Goal: Task Accomplishment & Management: Manage account settings

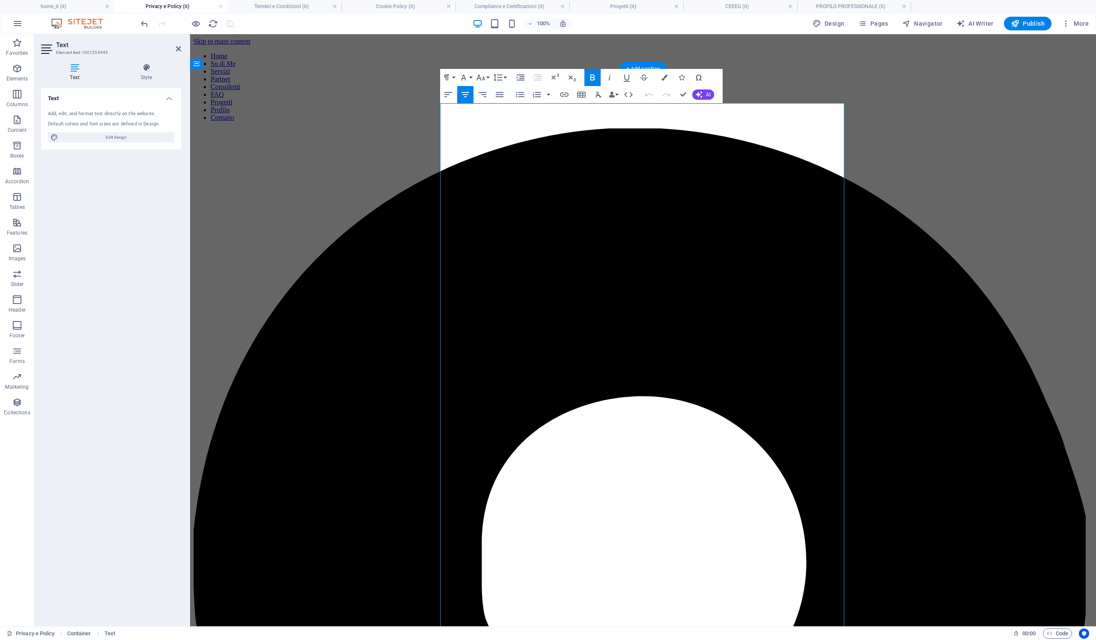
drag, startPoint x: 546, startPoint y: 258, endPoint x: 613, endPoint y: 261, distance: 66.8
drag, startPoint x: 713, startPoint y: 260, endPoint x: 649, endPoint y: 260, distance: 63.8
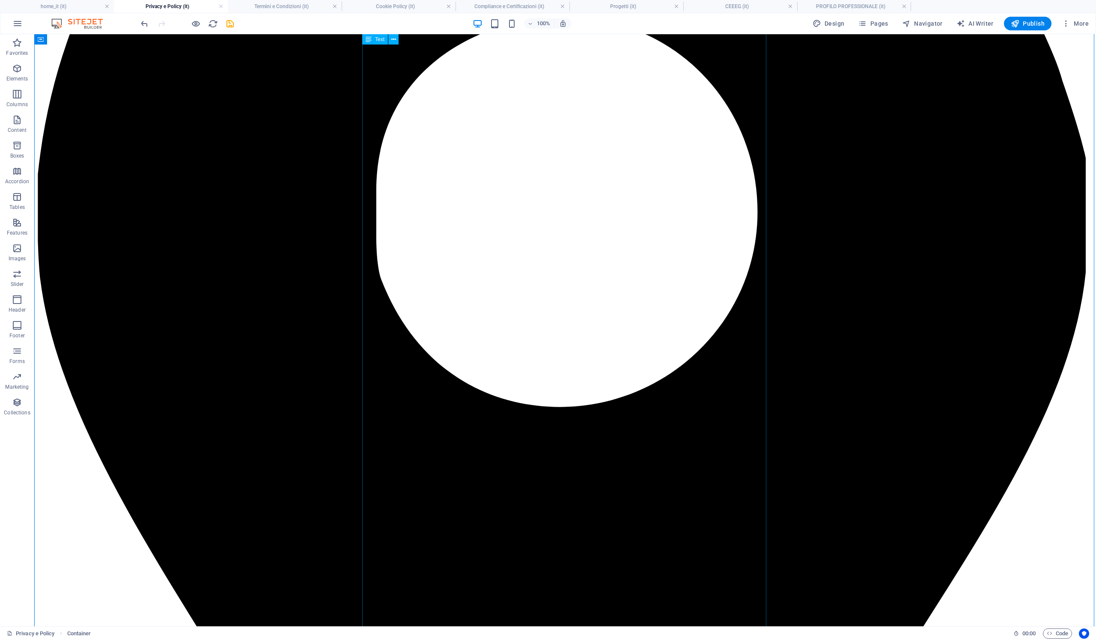
scroll to position [571, 0]
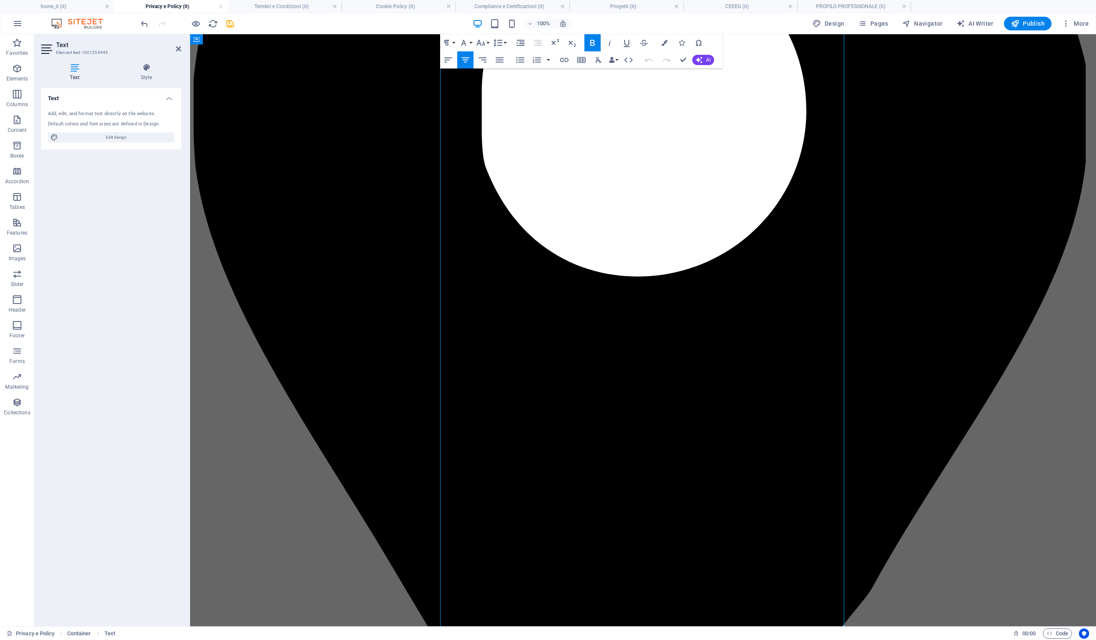
scroll to position [613, 0]
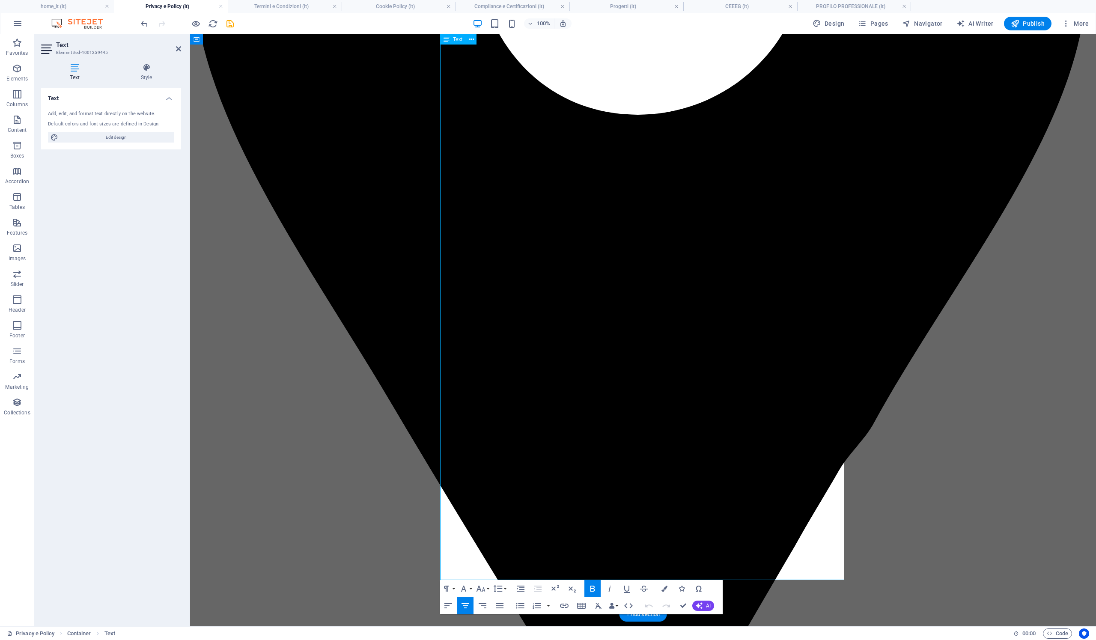
drag, startPoint x: 653, startPoint y: 428, endPoint x: 600, endPoint y: 429, distance: 53.1
drag, startPoint x: 582, startPoint y: 422, endPoint x: 722, endPoint y: 422, distance: 139.9
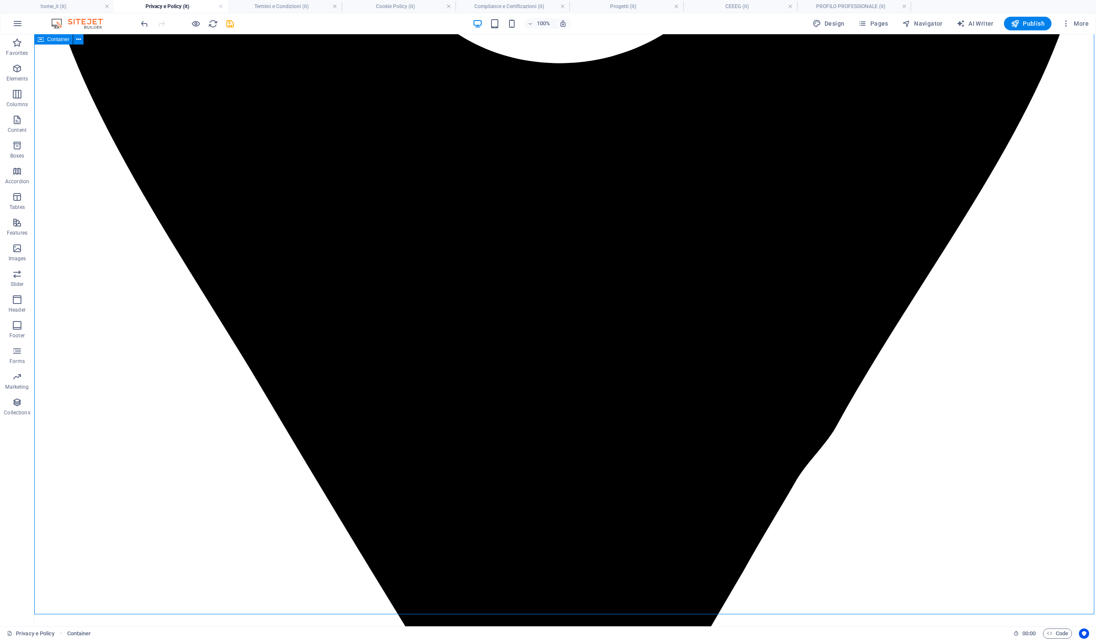
scroll to position [781, 0]
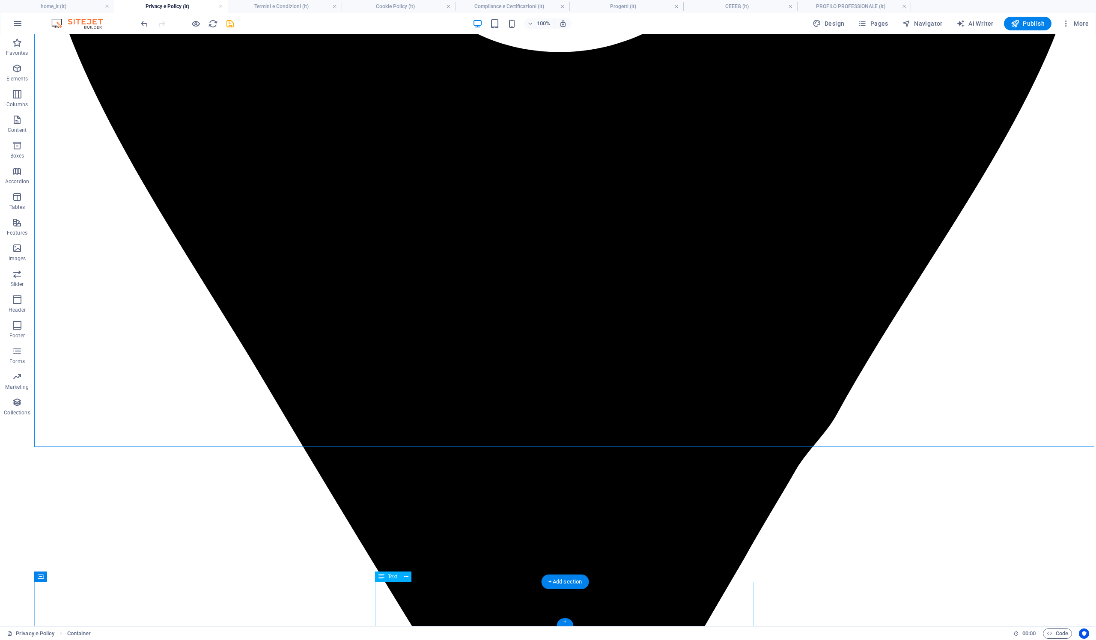
click at [226, 24] on icon "save" at bounding box center [230, 24] width 10 height 10
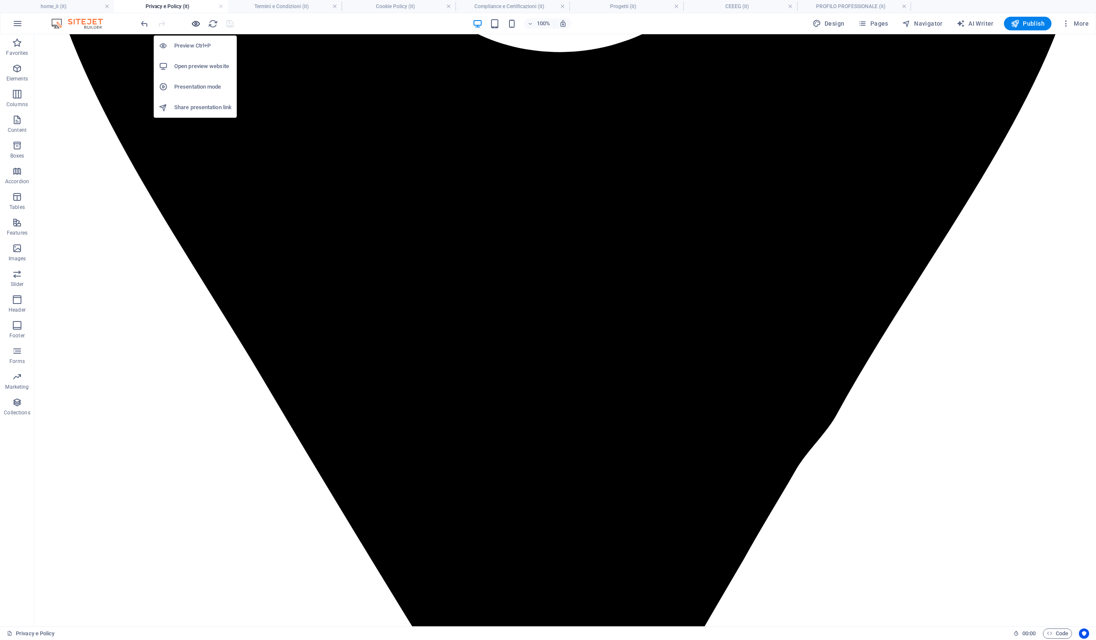
click at [195, 25] on icon "button" at bounding box center [196, 24] width 10 height 10
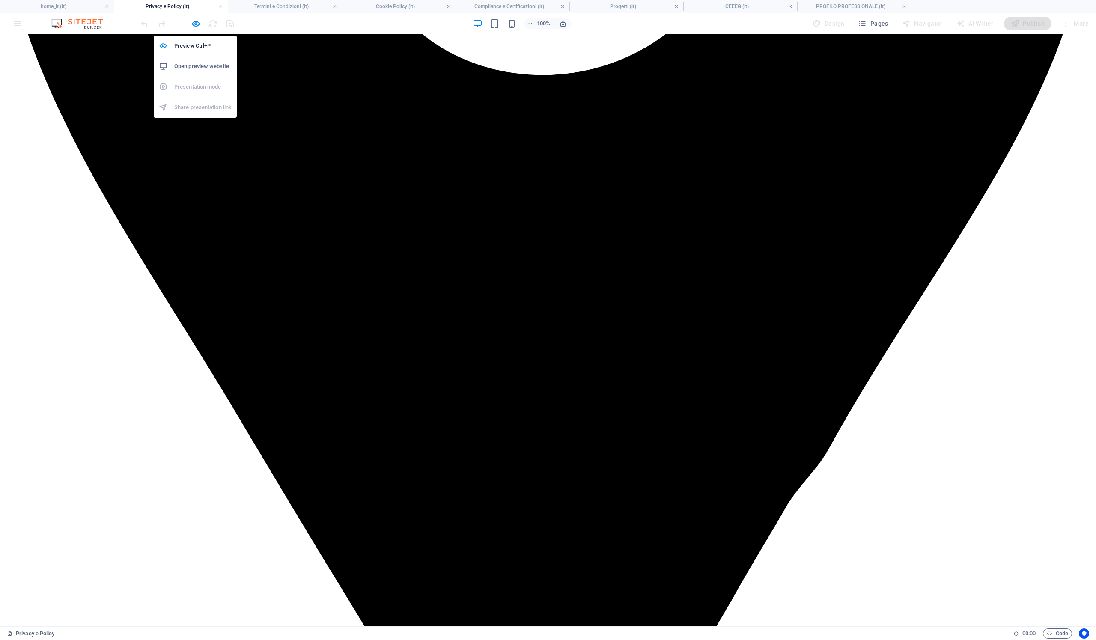
scroll to position [4190, 0]
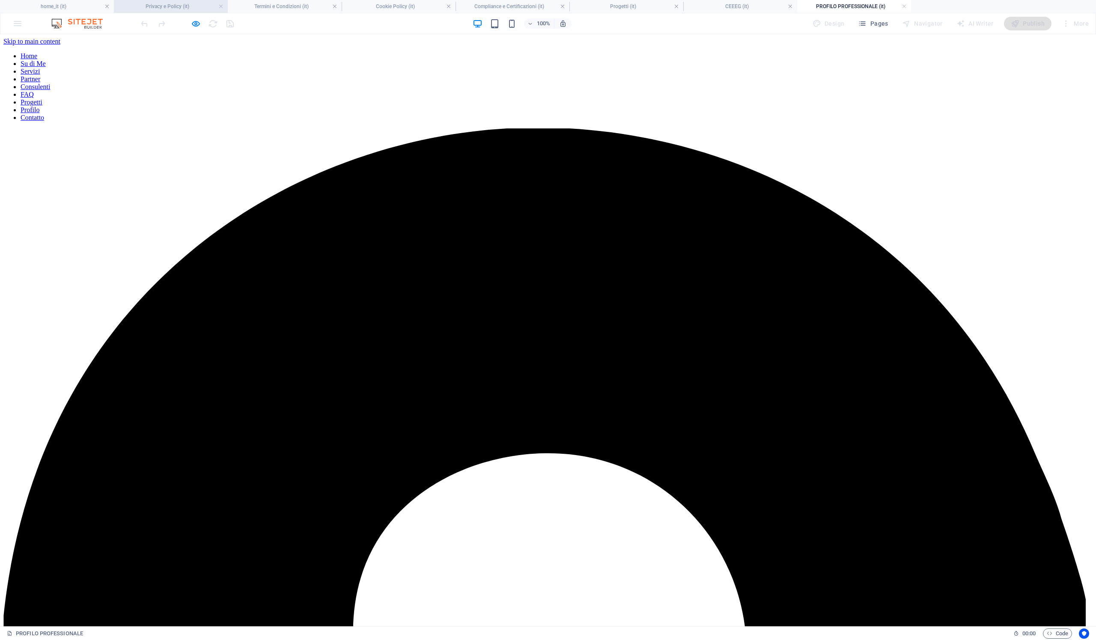
scroll to position [0, 0]
click at [77, 7] on h4 "home_it (it)" at bounding box center [57, 6] width 114 height 9
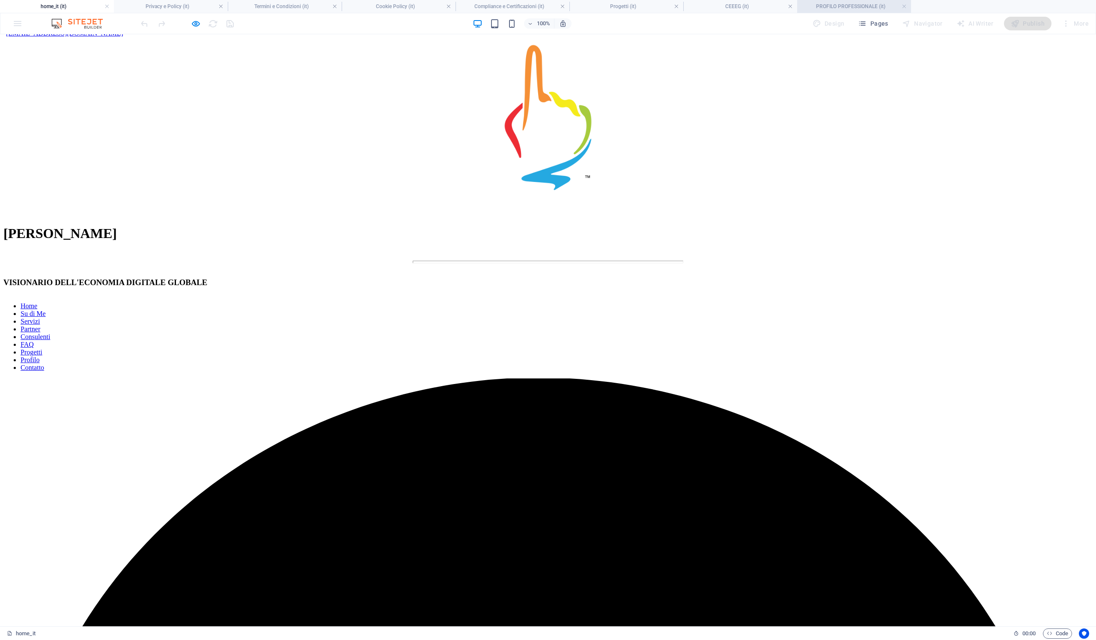
click at [839, 9] on h4 "PROFILO PROFESSIONALE (it)" at bounding box center [854, 6] width 114 height 9
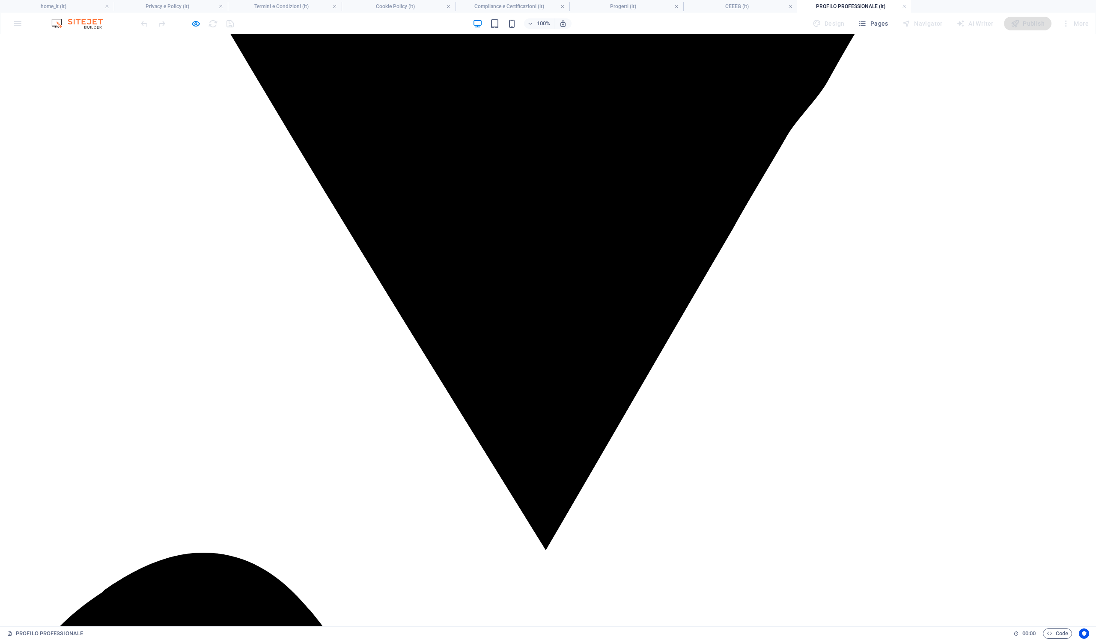
scroll to position [1575, 0]
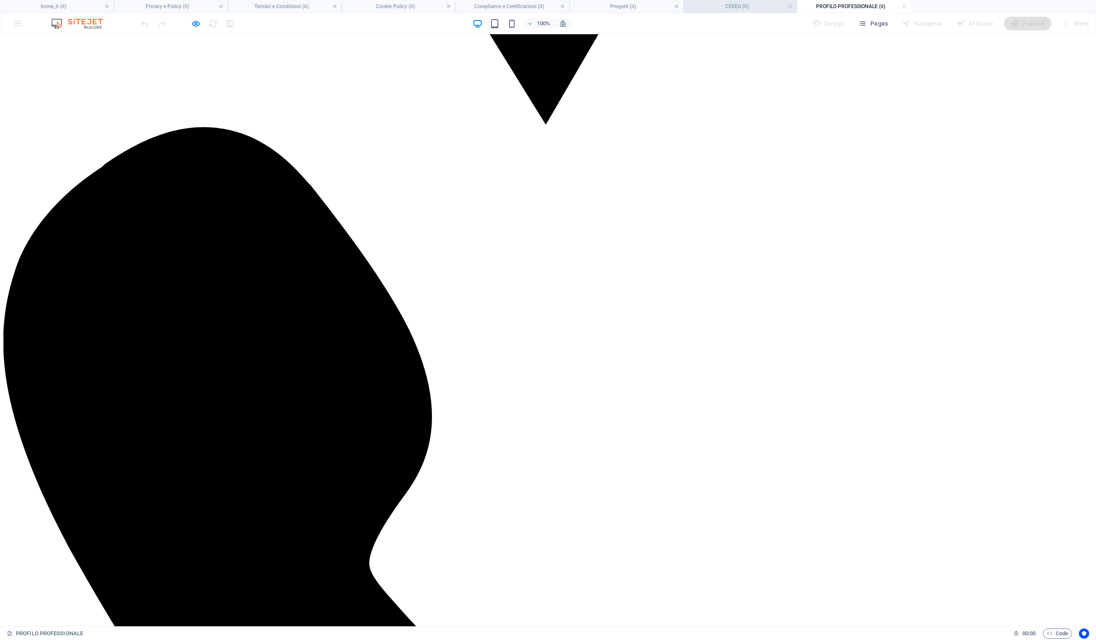
click at [741, 7] on h4 "CEEEG (it)" at bounding box center [740, 6] width 114 height 9
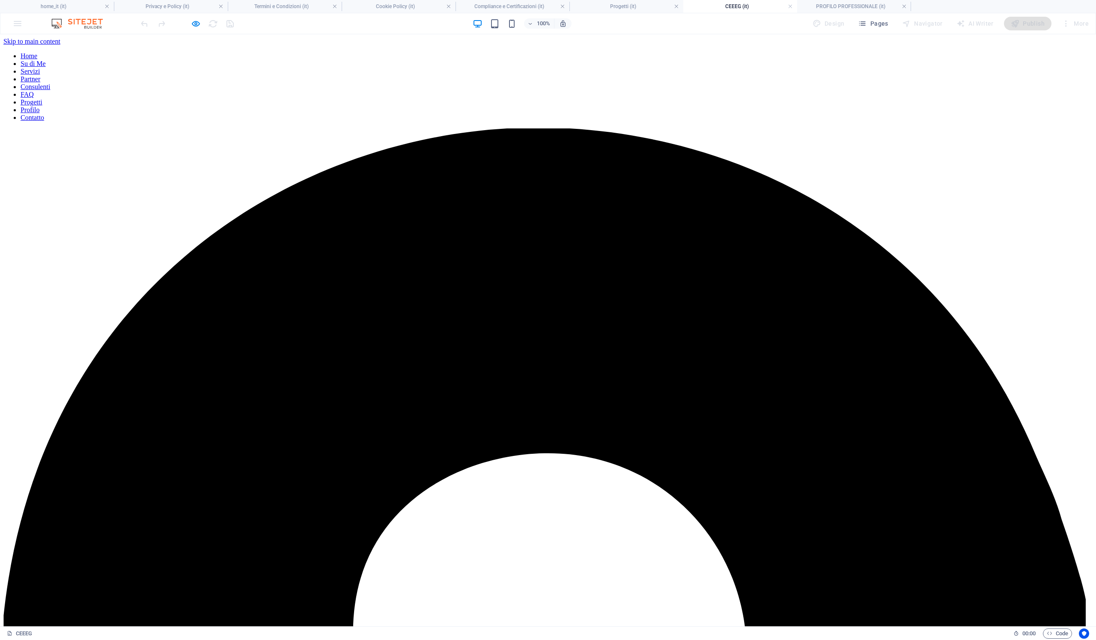
scroll to position [5, 0]
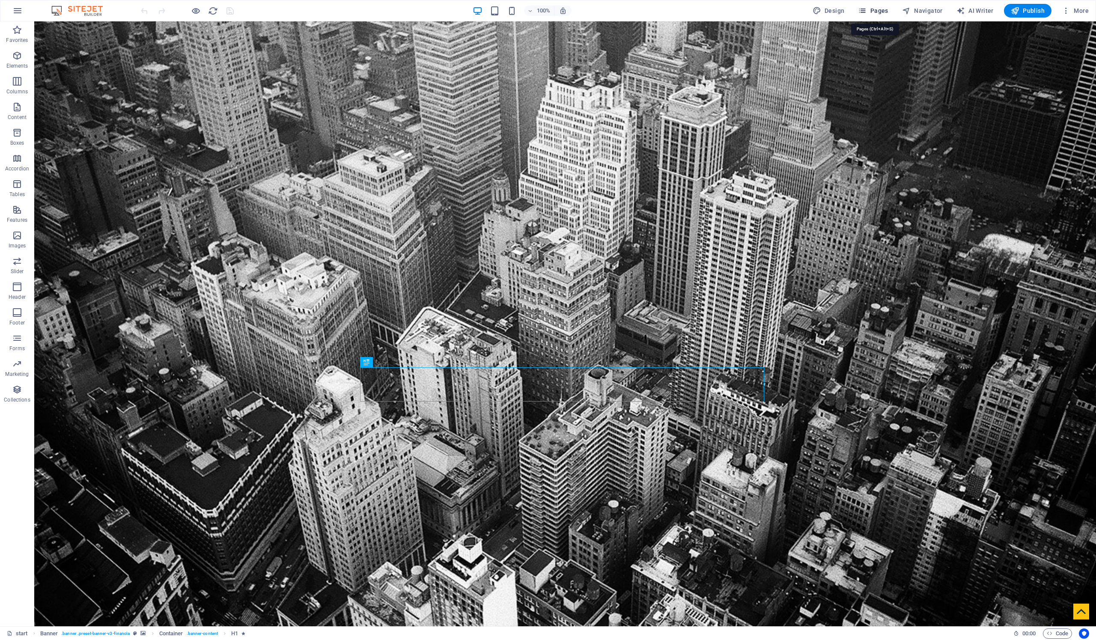
click at [876, 14] on span "Pages" at bounding box center [873, 10] width 30 height 9
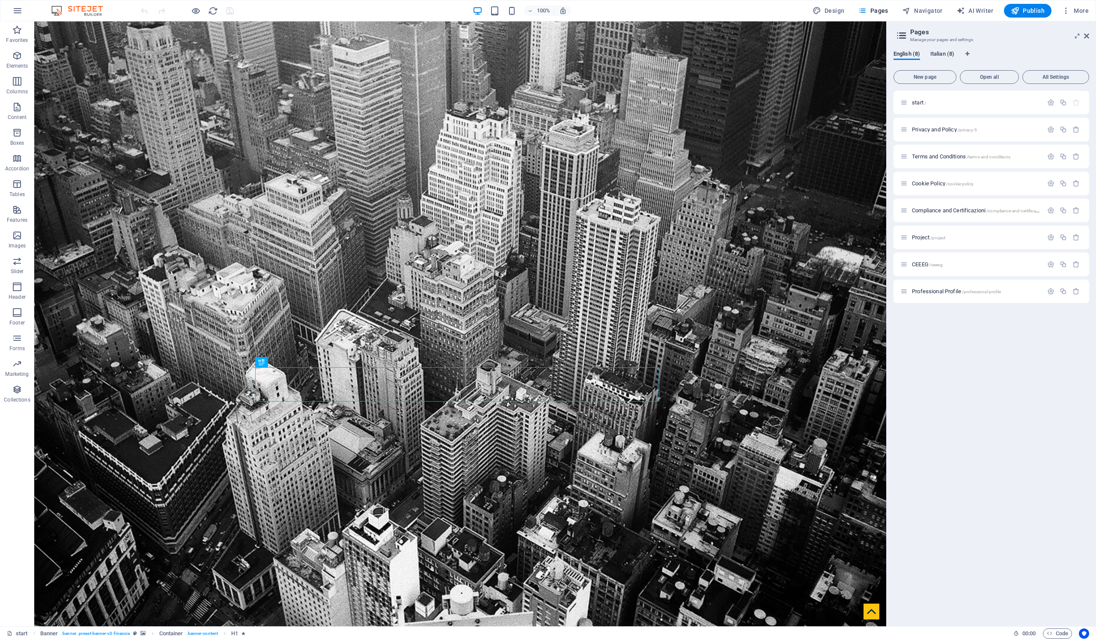
click at [934, 51] on span "Italian (8)" at bounding box center [942, 55] width 24 height 12
click at [988, 80] on button "Open all" at bounding box center [988, 77] width 59 height 14
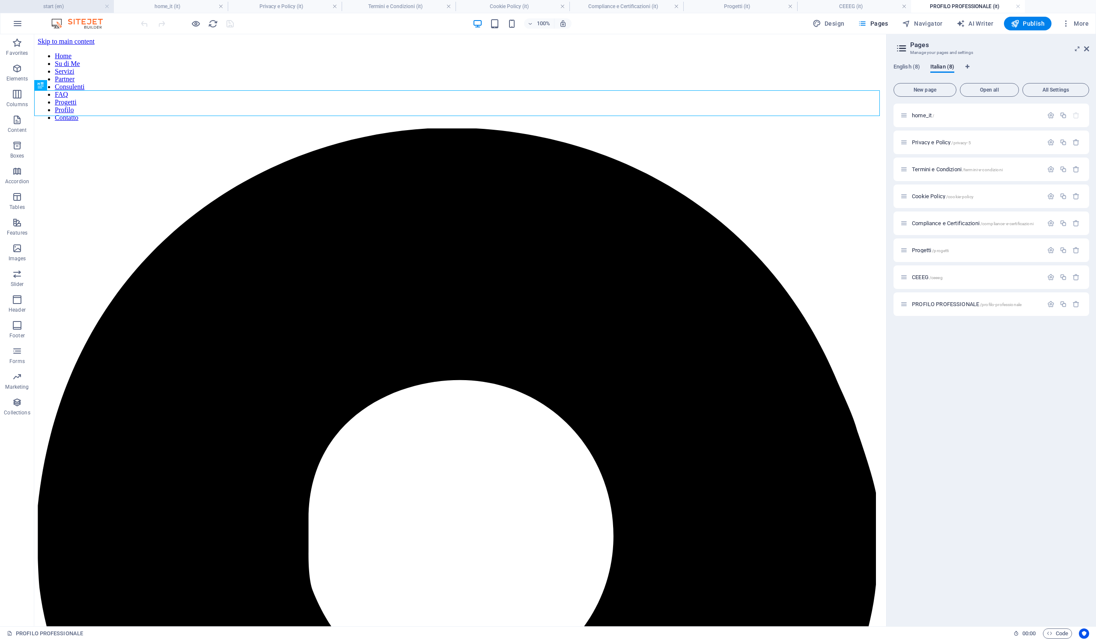
click at [80, 9] on h4 "start (en)" at bounding box center [57, 6] width 114 height 9
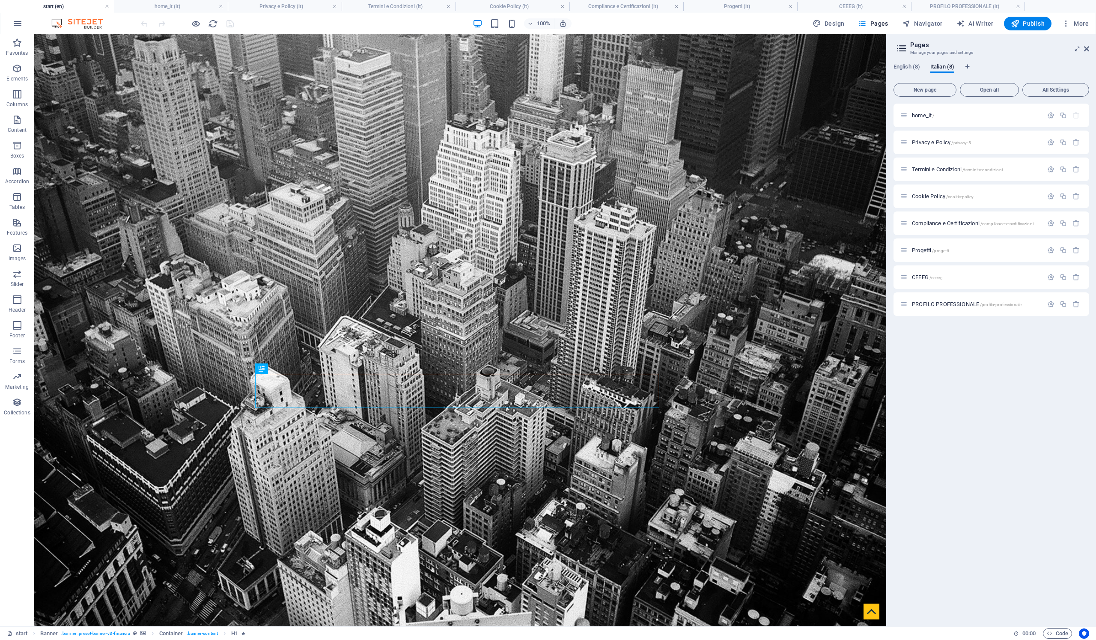
click at [107, 8] on link at bounding box center [106, 7] width 5 height 8
